Goal: Transaction & Acquisition: Purchase product/service

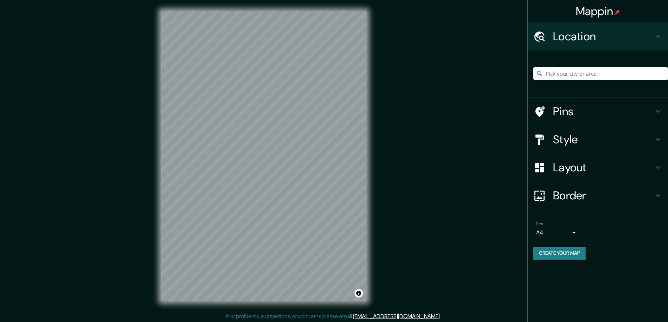
click at [565, 137] on h4 "Style" at bounding box center [603, 140] width 101 height 14
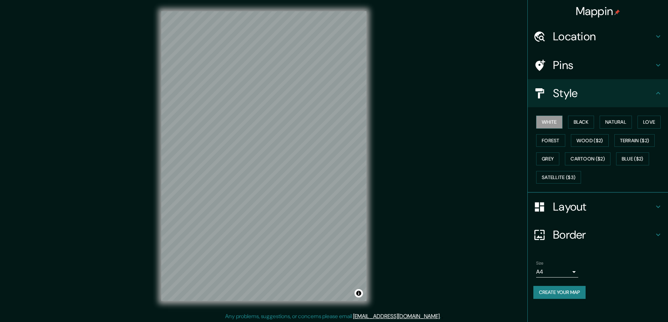
click at [558, 107] on div "Style" at bounding box center [598, 93] width 140 height 28
click at [589, 119] on button "Black" at bounding box center [581, 122] width 26 height 13
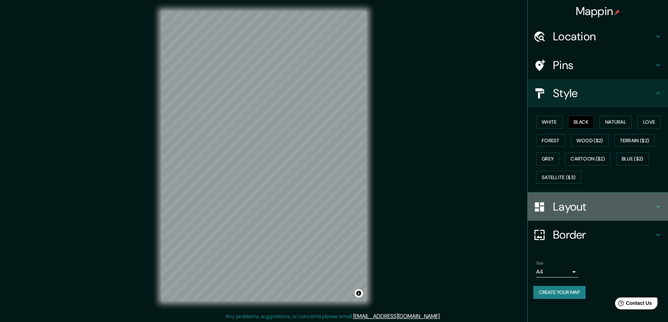
click at [576, 207] on h4 "Layout" at bounding box center [603, 207] width 101 height 14
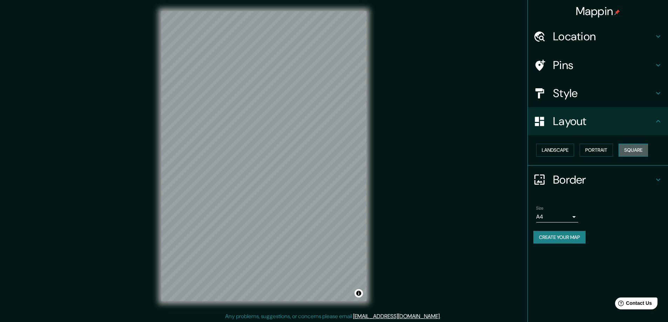
click at [637, 147] on button "Square" at bounding box center [632, 150] width 29 height 13
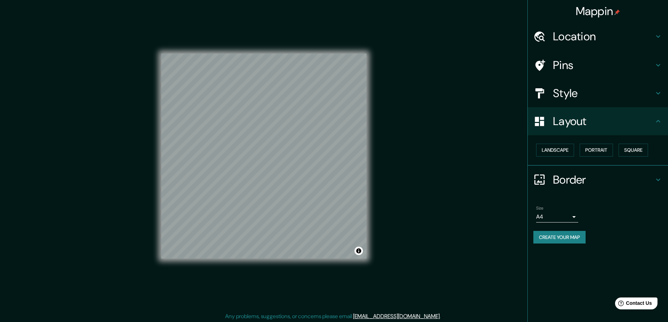
click at [573, 216] on body "Mappin Location Pins Style Layout Landscape Portrait Square Border Choose a bor…" at bounding box center [334, 161] width 668 height 322
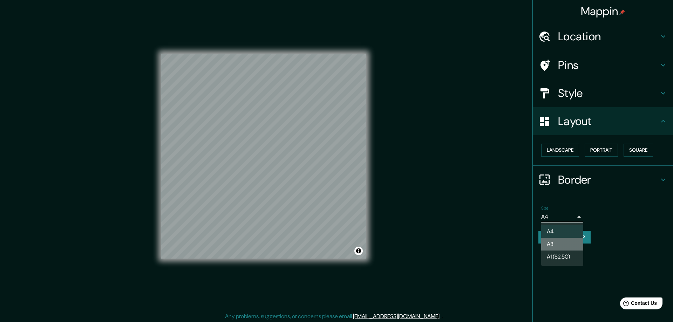
click at [549, 242] on li "A3" at bounding box center [562, 244] width 42 height 13
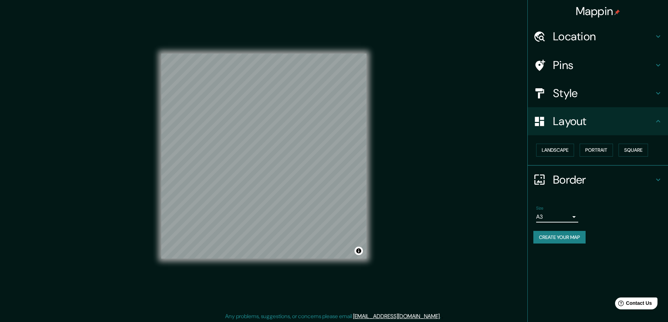
click at [564, 35] on h4 "Location" at bounding box center [603, 36] width 101 height 14
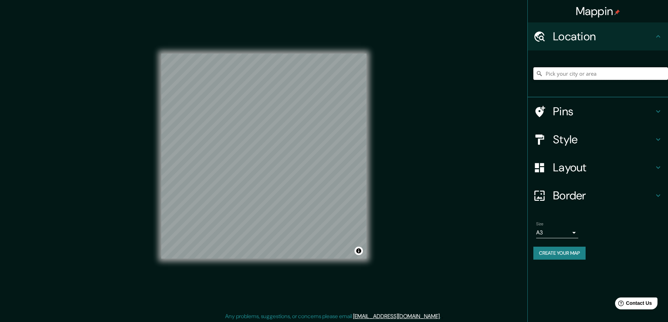
paste input "21044 Junction Rd, Bellevue, MI"
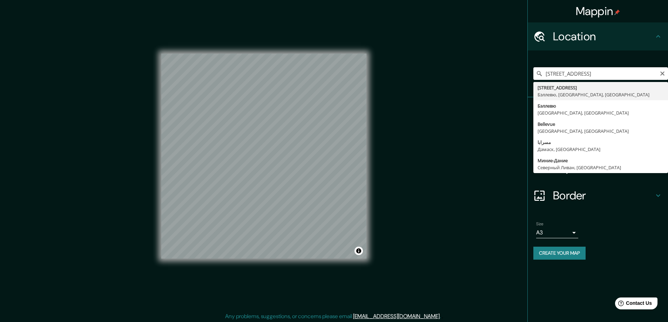
type input "21044 Junction Road, Бэллевю, Мичиган 49021, США"
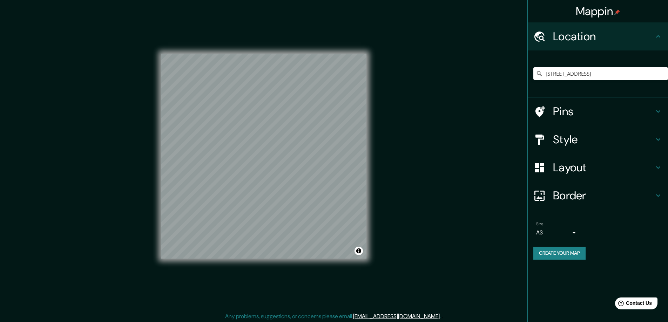
click at [549, 255] on button "Create your map" at bounding box center [559, 253] width 52 height 13
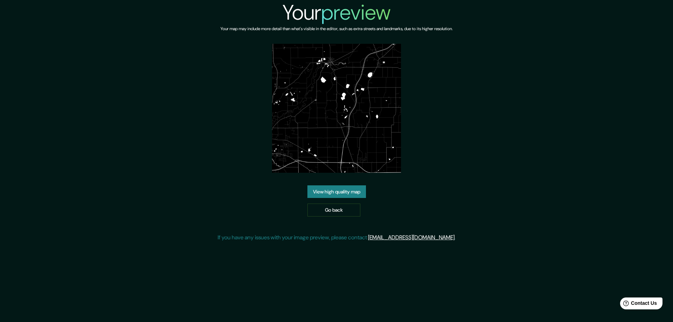
click at [346, 189] on link "View high quality map" at bounding box center [336, 191] width 59 height 13
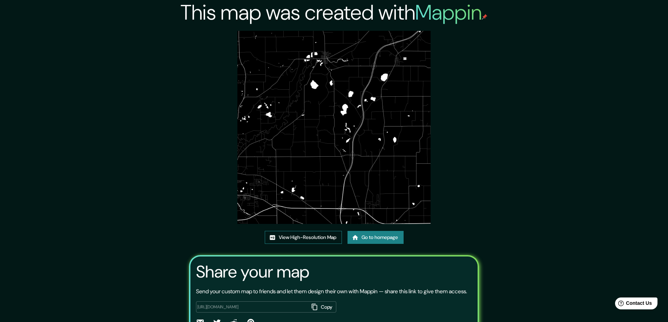
click at [298, 234] on link "View High-Resolution Map" at bounding box center [303, 237] width 77 height 13
click at [356, 236] on icon at bounding box center [355, 237] width 6 height 5
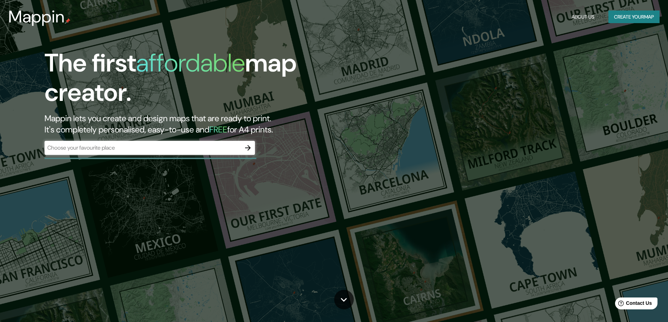
click at [249, 148] on icon "button" at bounding box center [248, 148] width 8 height 8
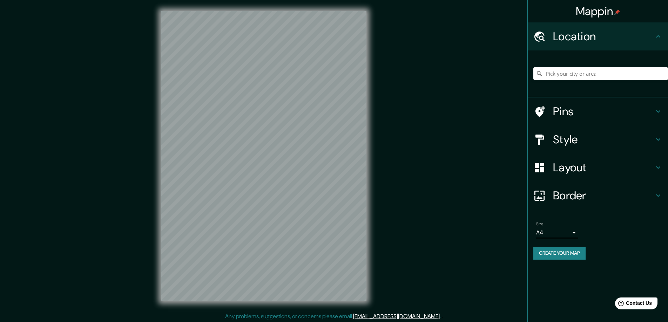
click at [571, 144] on h4 "Style" at bounding box center [603, 140] width 101 height 14
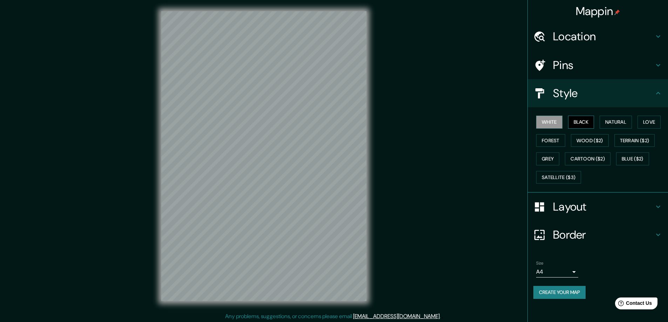
click at [584, 120] on button "Black" at bounding box center [581, 122] width 26 height 13
click at [573, 206] on h4 "Layout" at bounding box center [603, 207] width 101 height 14
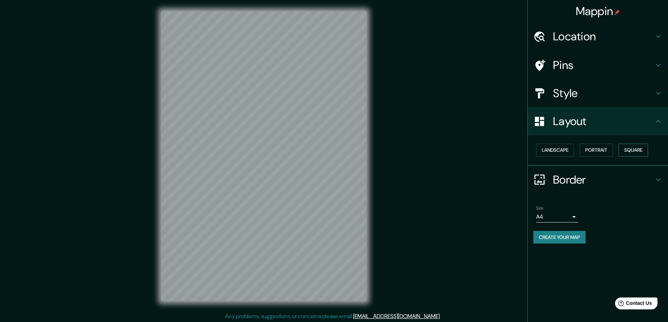
click at [634, 152] on button "Square" at bounding box center [632, 150] width 29 height 13
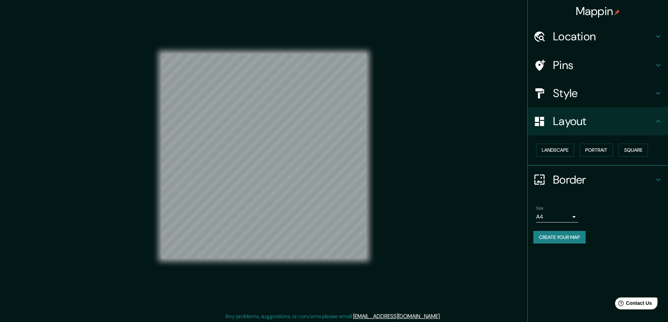
click at [574, 217] on body "Mappin Location Pins Style Layout Landscape Portrait Square Border Choose a bor…" at bounding box center [334, 161] width 668 height 322
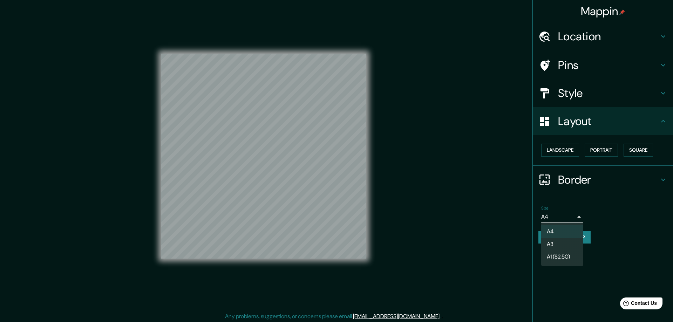
click at [561, 244] on li "A3" at bounding box center [562, 244] width 42 height 13
type input "a4"
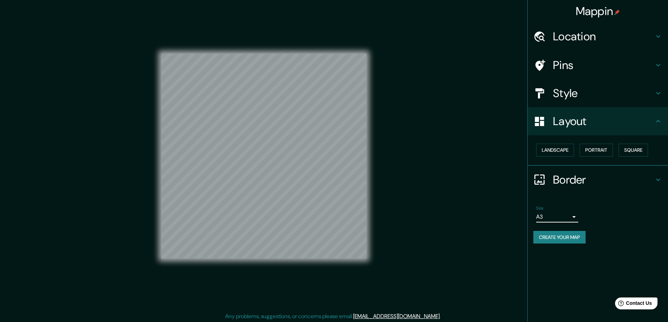
click at [555, 36] on h4 "Location" at bounding box center [603, 36] width 101 height 14
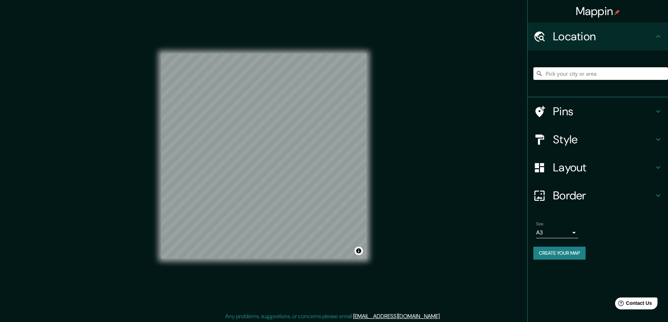
paste input "131 Rainwood Drive, Troutman, NC 28166"
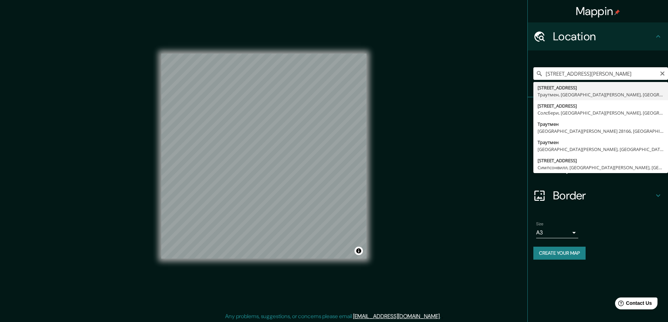
type input "131 Rainwood Drive, Траутмен, Северная Каролина 28166, США"
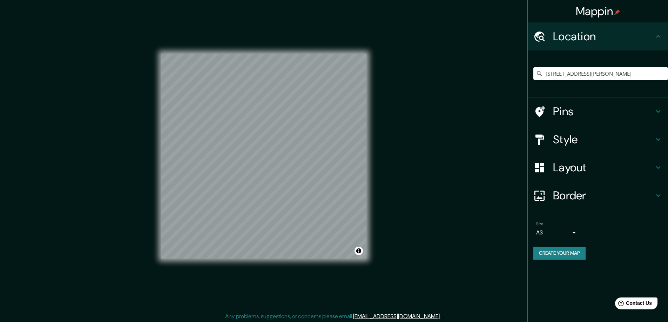
click at [558, 253] on button "Create your map" at bounding box center [559, 253] width 52 height 13
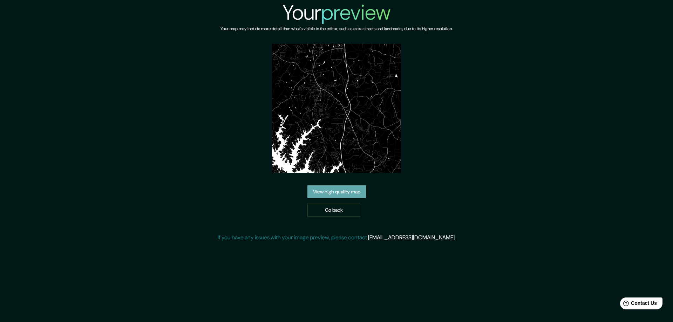
click at [315, 191] on link "View high quality map" at bounding box center [336, 191] width 59 height 13
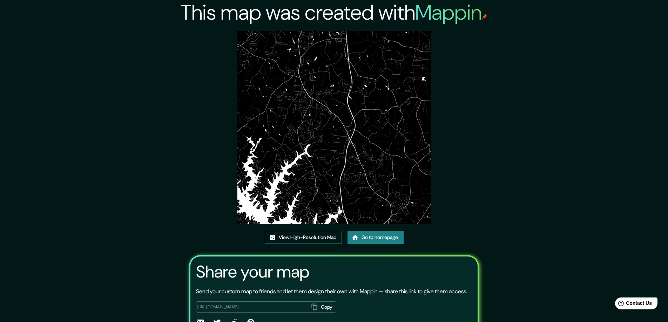
click at [300, 236] on link "View High-Resolution Map" at bounding box center [303, 237] width 77 height 13
click at [384, 238] on link "Go to homepage" at bounding box center [375, 237] width 56 height 13
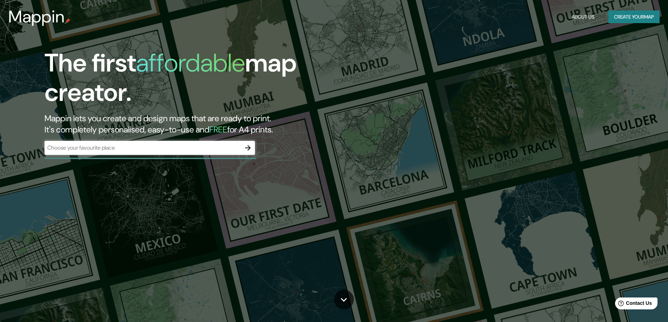
click at [205, 187] on div "The first affordable map creator. Mappin lets you create and design maps that a…" at bounding box center [334, 161] width 668 height 322
click at [248, 147] on icon "button" at bounding box center [248, 148] width 8 height 8
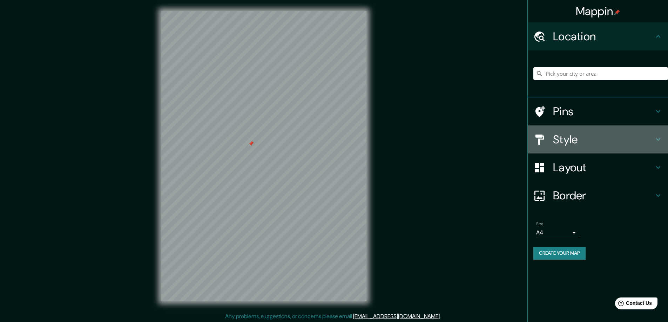
click at [567, 140] on h4 "Style" at bounding box center [603, 140] width 101 height 14
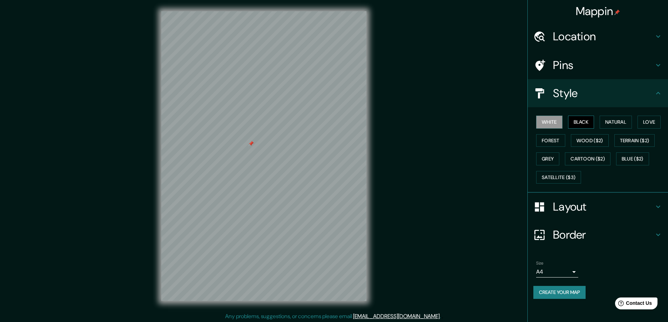
click at [580, 120] on button "Black" at bounding box center [581, 122] width 26 height 13
click at [566, 209] on h4 "Layout" at bounding box center [603, 207] width 101 height 14
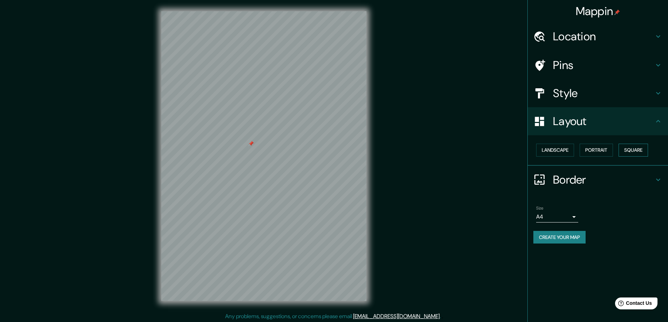
click at [638, 151] on button "Square" at bounding box center [632, 150] width 29 height 13
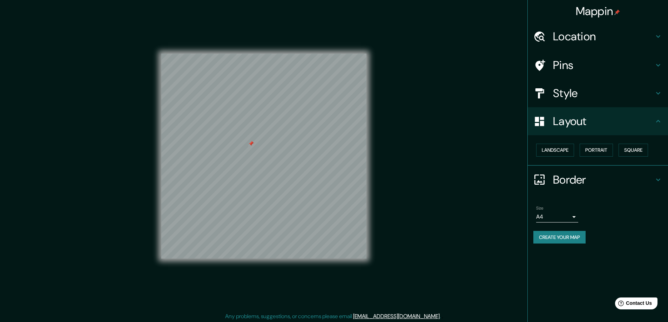
click at [572, 217] on body "Mappin Location Pins Style Layout Landscape Portrait Square Border Choose a bor…" at bounding box center [334, 161] width 668 height 322
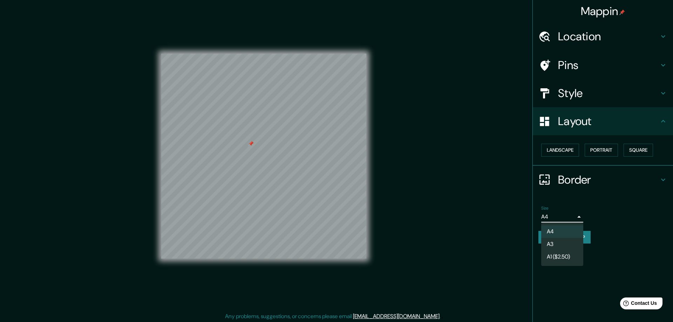
click at [548, 244] on li "A3" at bounding box center [562, 244] width 42 height 13
type input "a4"
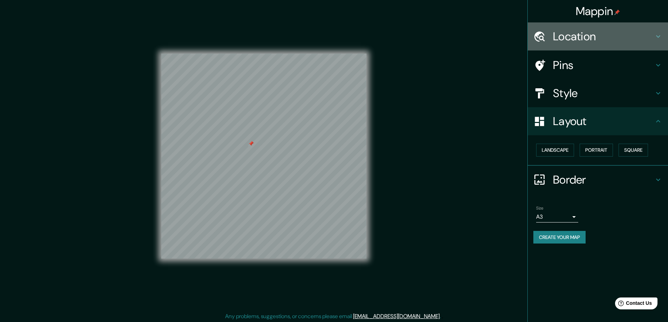
click at [564, 36] on h4 "Location" at bounding box center [603, 36] width 101 height 14
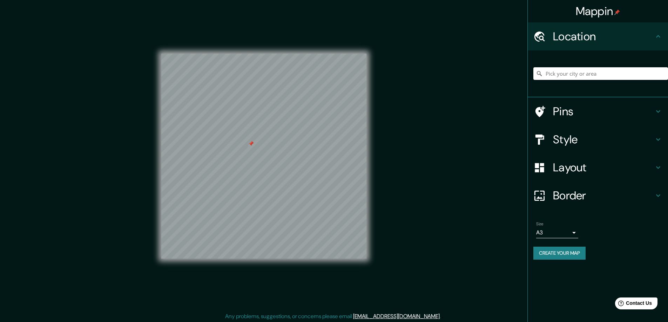
click at [252, 142] on div at bounding box center [251, 144] width 6 height 6
paste input "15926 Butterwort Circle Parker, CO 80134"
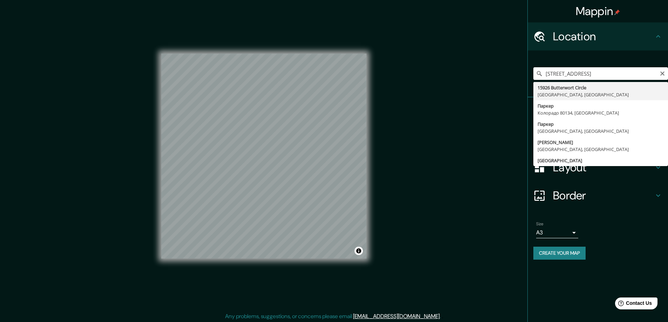
type input "15926 Butterwort Circle, Паркер, Колорадо 80134, США"
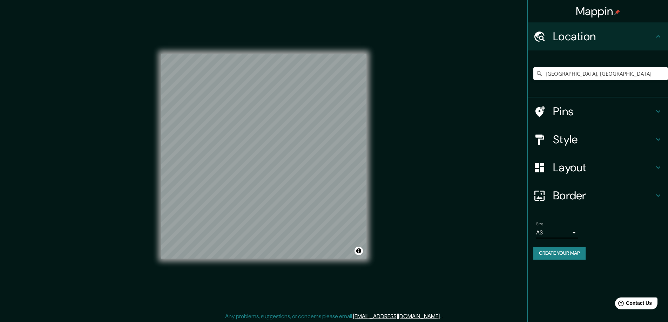
click at [562, 250] on button "Create your map" at bounding box center [559, 253] width 52 height 13
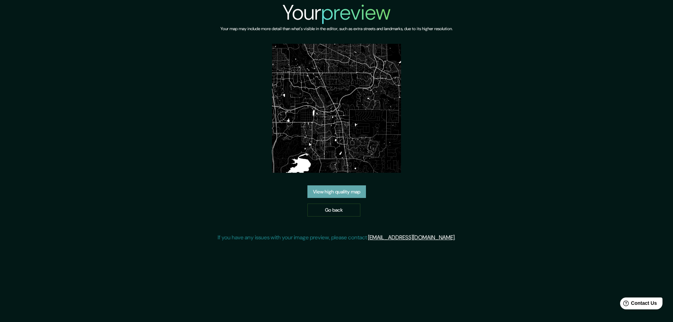
click at [333, 190] on link "View high quality map" at bounding box center [336, 191] width 59 height 13
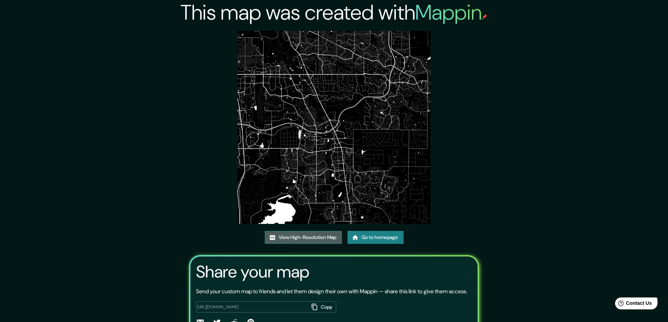
click at [289, 236] on link "View High-Resolution Map" at bounding box center [303, 237] width 77 height 13
click at [368, 236] on link "Go to homepage" at bounding box center [375, 237] width 56 height 13
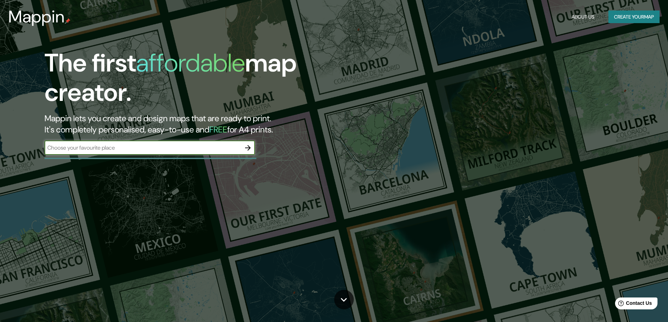
click at [245, 149] on icon "button" at bounding box center [248, 148] width 8 height 8
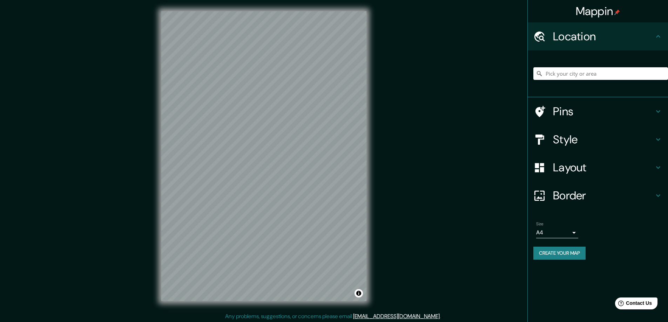
click at [489, 59] on div "Mappin Location Pins Style Layout Border Choose a border. Hint : you can make l…" at bounding box center [334, 162] width 668 height 324
click at [563, 143] on h4 "Style" at bounding box center [603, 140] width 101 height 14
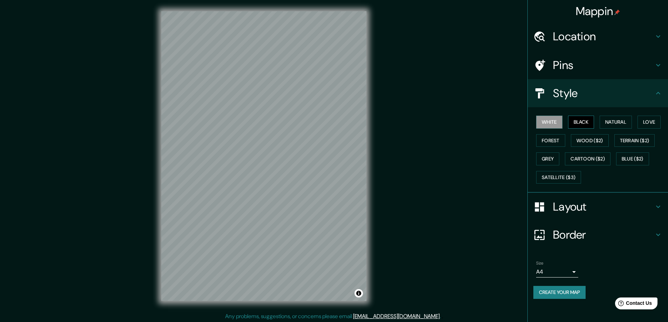
click at [580, 120] on button "Black" at bounding box center [581, 122] width 26 height 13
click at [568, 208] on h4 "Layout" at bounding box center [603, 207] width 101 height 14
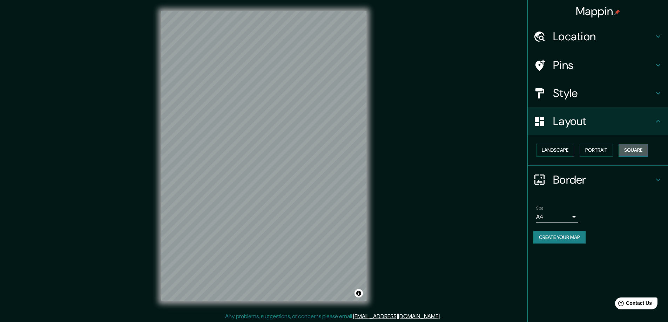
click at [633, 144] on button "Square" at bounding box center [632, 150] width 29 height 13
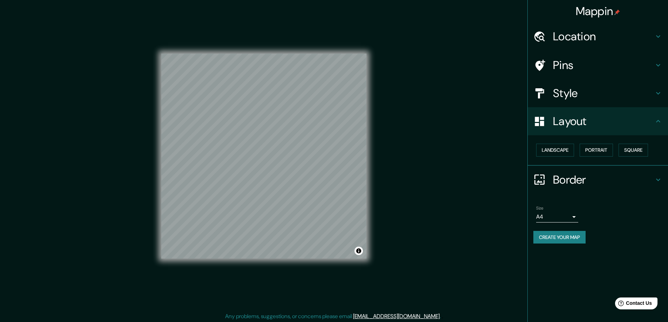
click at [572, 220] on body "Mappin Location Pins Style Layout Landscape Portrait Square Border Choose a bor…" at bounding box center [334, 161] width 668 height 322
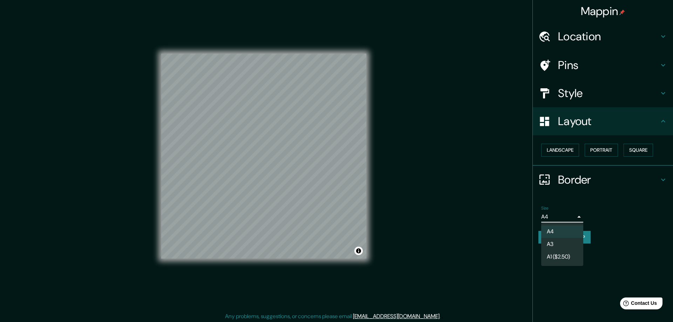
click at [556, 243] on li "A3" at bounding box center [562, 244] width 42 height 13
type input "a4"
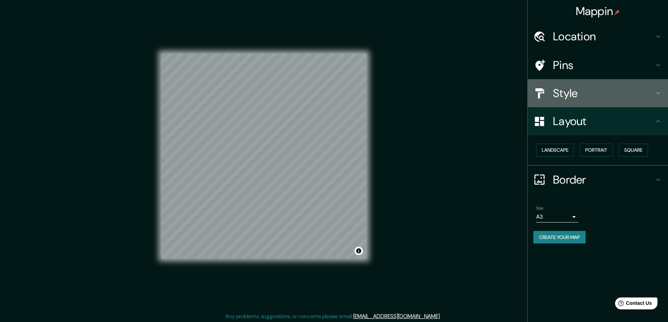
click at [556, 90] on h4 "Style" at bounding box center [603, 93] width 101 height 14
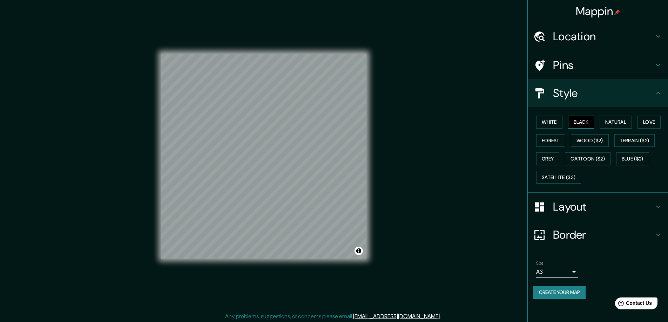
click at [580, 122] on button "Black" at bounding box center [581, 122] width 26 height 13
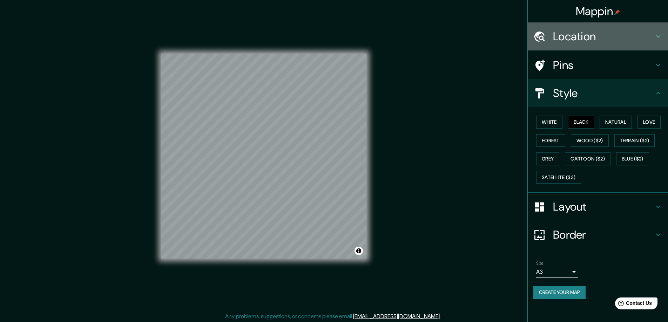
click at [559, 33] on h4 "Location" at bounding box center [603, 36] width 101 height 14
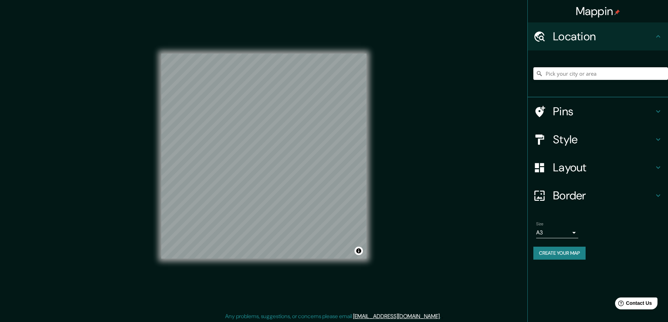
click at [571, 36] on h4 "Location" at bounding box center [603, 36] width 101 height 14
click at [560, 76] on input "Pick your city or area" at bounding box center [600, 73] width 135 height 13
paste input "15 Elm Way, Deerpark, Gorey, Co. Wexford, Ireland. Y25F2W5"
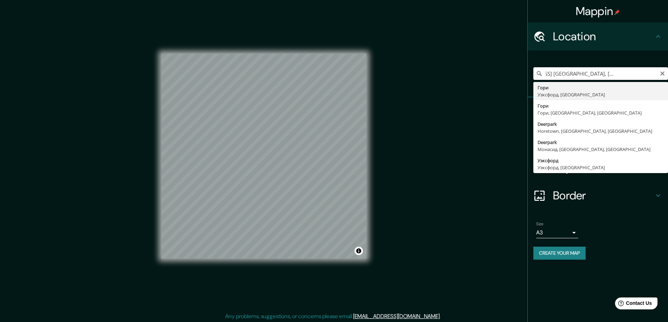
type input "Гори, Уэксфорд, Ирландия"
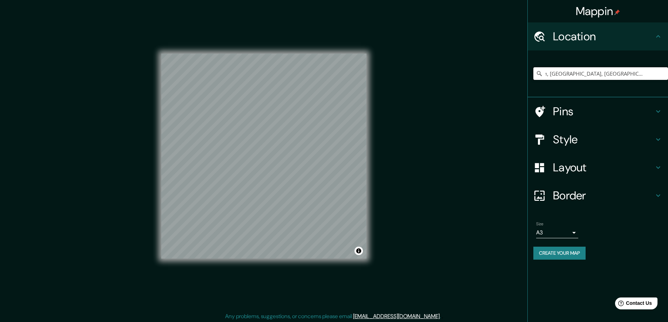
scroll to position [0, 0]
click at [559, 251] on button "Create your map" at bounding box center [559, 253] width 52 height 13
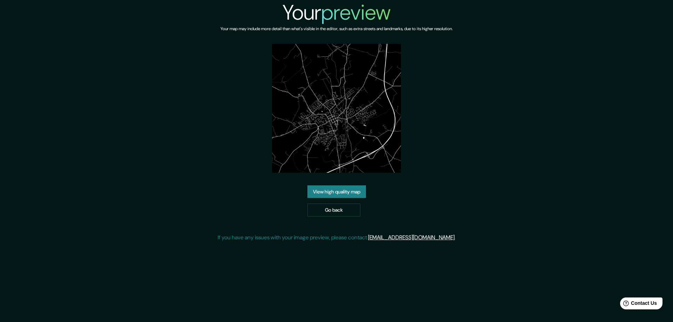
click at [326, 188] on link "View high quality map" at bounding box center [336, 191] width 59 height 13
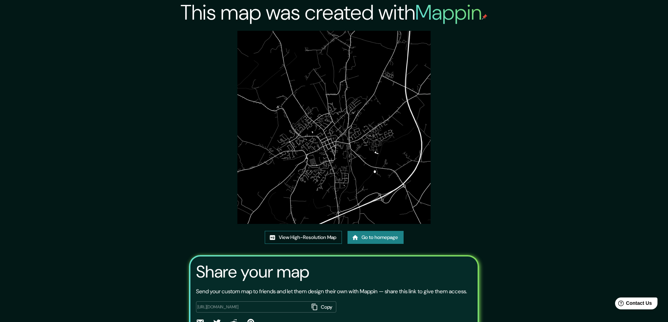
click at [290, 236] on link "View High-Resolution Map" at bounding box center [303, 237] width 77 height 13
